Goal: Information Seeking & Learning: Understand process/instructions

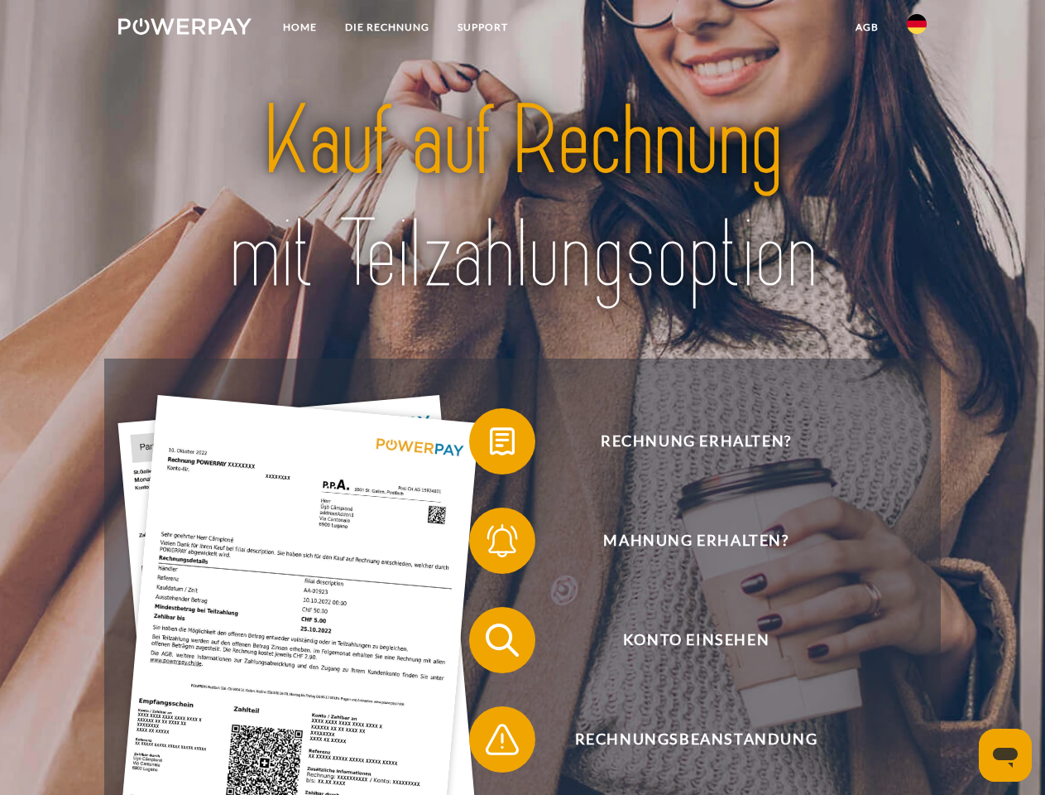
click at [185, 29] on img at bounding box center [184, 26] width 133 height 17
click at [917, 29] on img at bounding box center [917, 24] width 20 height 20
click at [867, 27] on link "agb" at bounding box center [867, 27] width 51 height 30
click at [490, 444] on span at bounding box center [477, 441] width 83 height 83
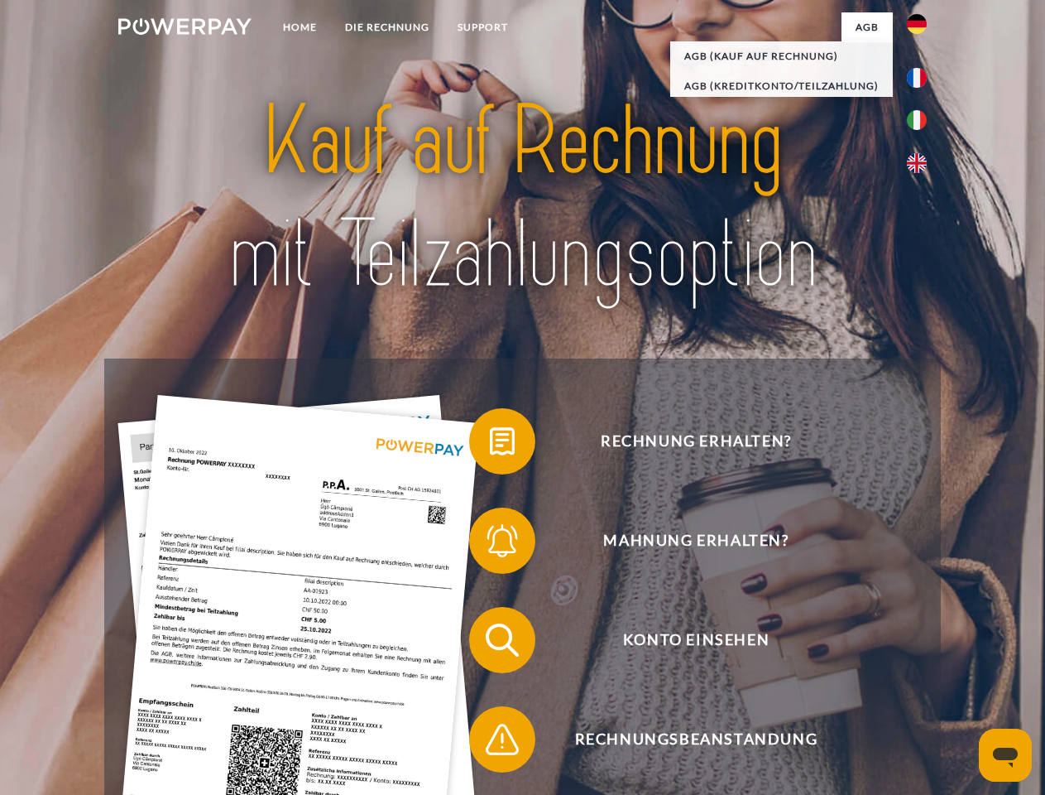
click at [490, 544] on div "Rechnung erhalten? Mahnung erhalten? Konto einsehen" at bounding box center [522, 689] width 836 height 662
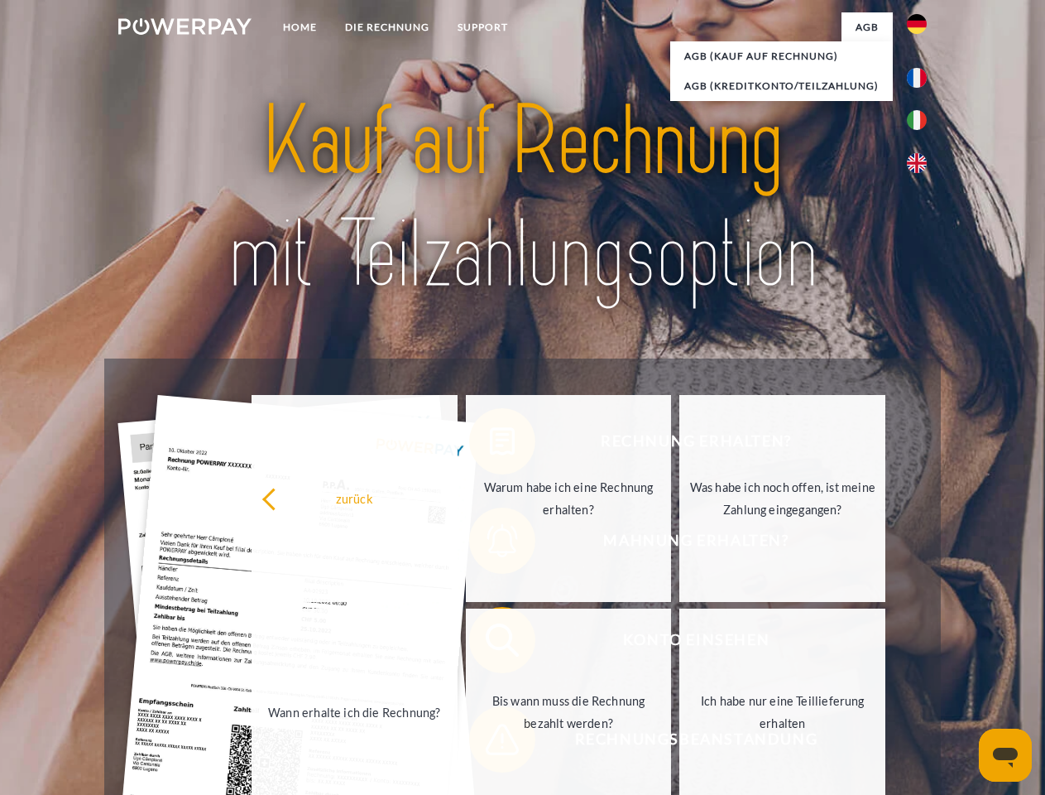
click at [490, 643] on link "Bis wann muss die Rechnung bezahlt werden?" at bounding box center [569, 711] width 206 height 207
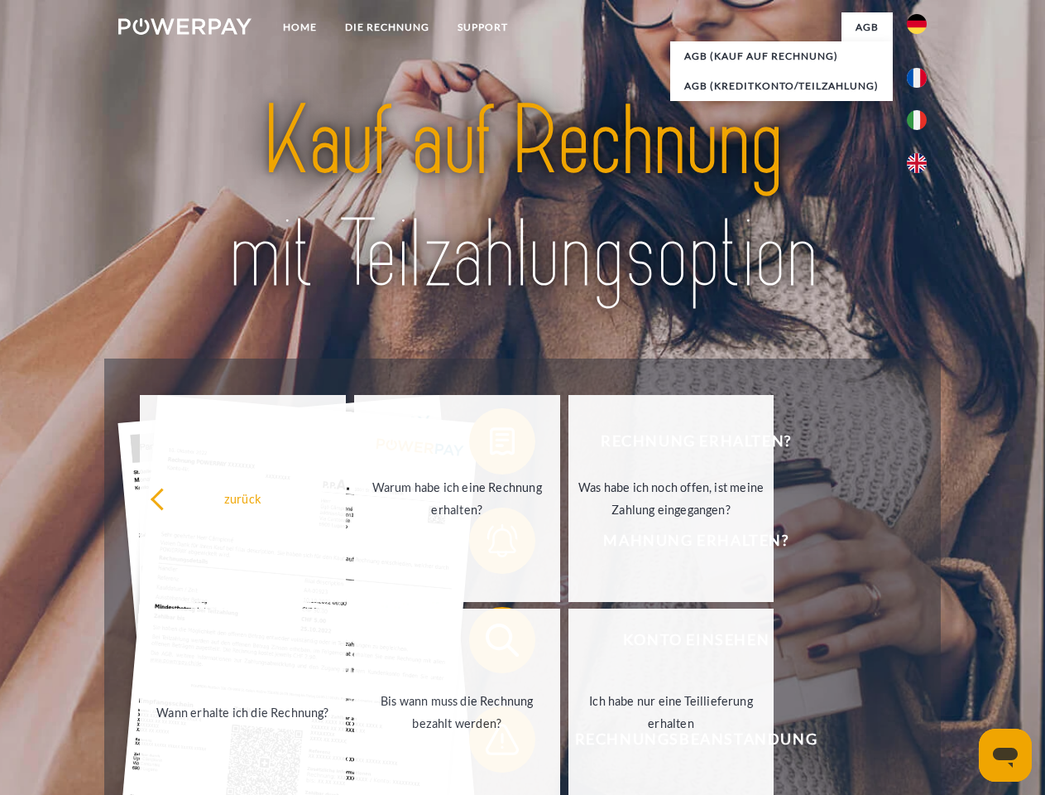
click at [490, 742] on span at bounding box center [477, 739] width 83 height 83
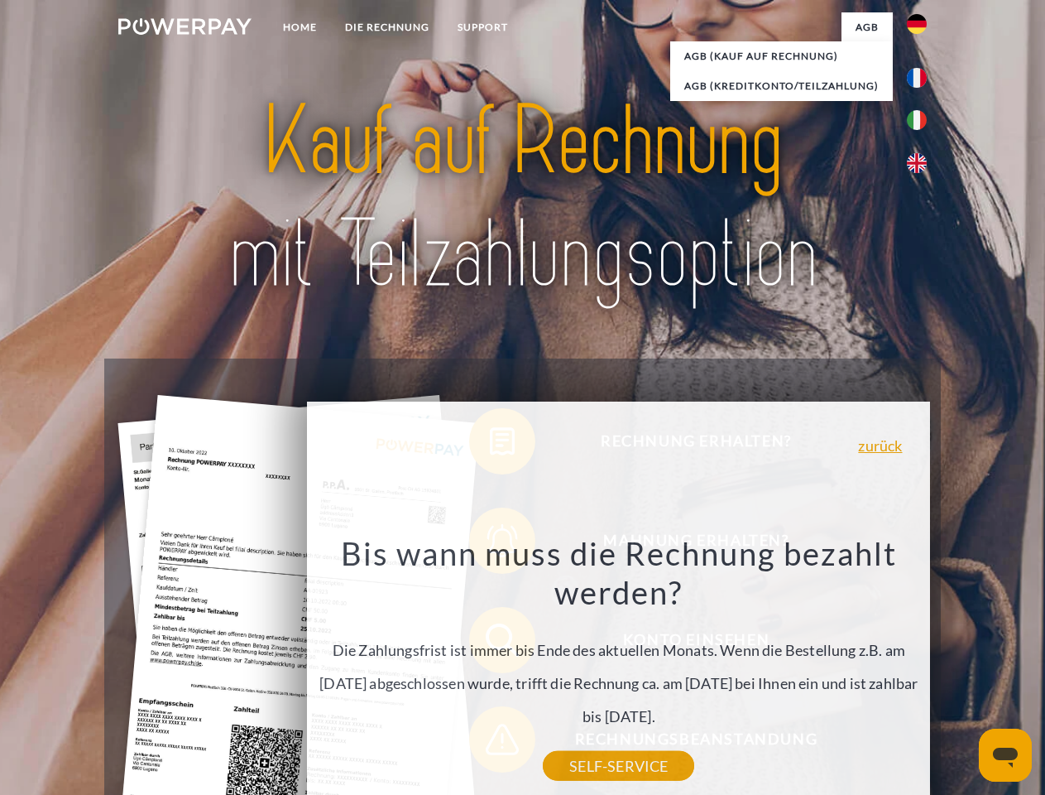
click at [1006, 755] on icon "Messaging-Fenster öffnen" at bounding box center [1005, 757] width 25 height 20
